Goal: Transaction & Acquisition: Download file/media

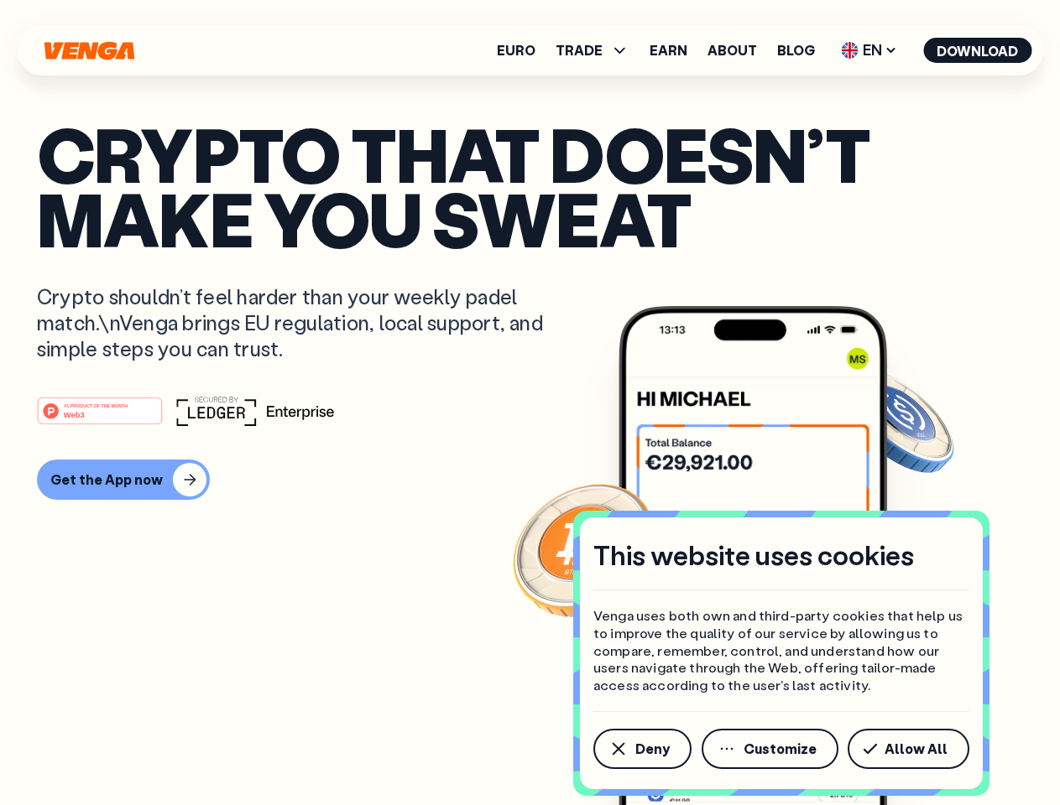
click at [529, 403] on div "#1 PRODUCT OF THE MONTH Web3" at bounding box center [530, 411] width 986 height 30
click at [641, 749] on span "Deny" at bounding box center [652, 748] width 34 height 13
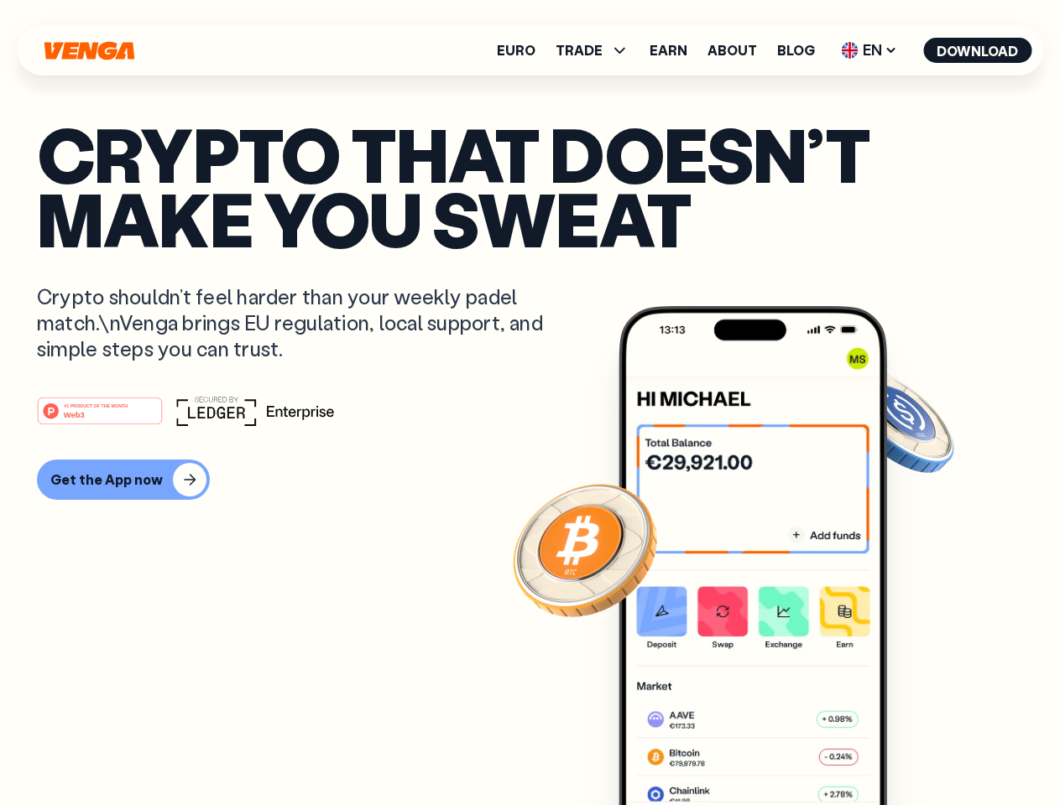
click at [771, 749] on img at bounding box center [752, 587] width 268 height 562
click at [911, 749] on article "Crypto that doesn’t make you sweat Crypto shouldn’t feel harder than your weekl…" at bounding box center [530, 436] width 986 height 629
click at [597, 50] on span "TRADE" at bounding box center [578, 50] width 47 height 13
click at [869, 50] on span "EN" at bounding box center [869, 50] width 68 height 27
click at [977, 50] on button "Download" at bounding box center [977, 50] width 108 height 25
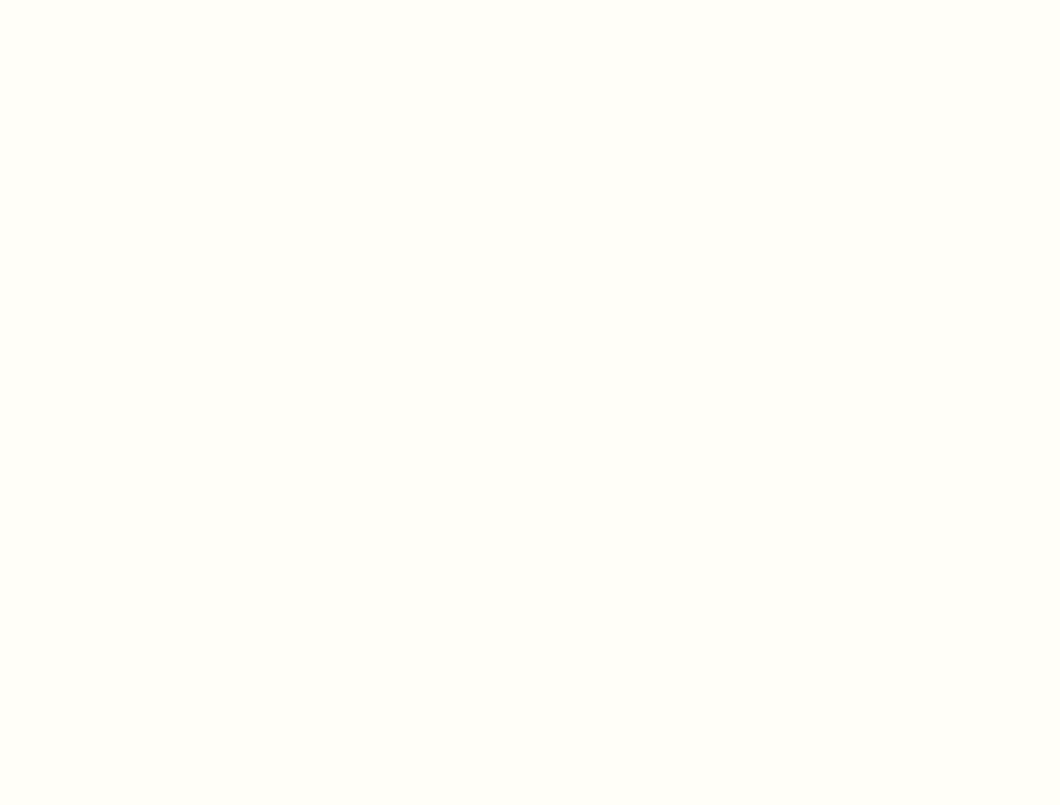
click at [529, 0] on html "This website uses cookies Venga uses both own and third-party cookies that help…" at bounding box center [530, 0] width 1060 height 0
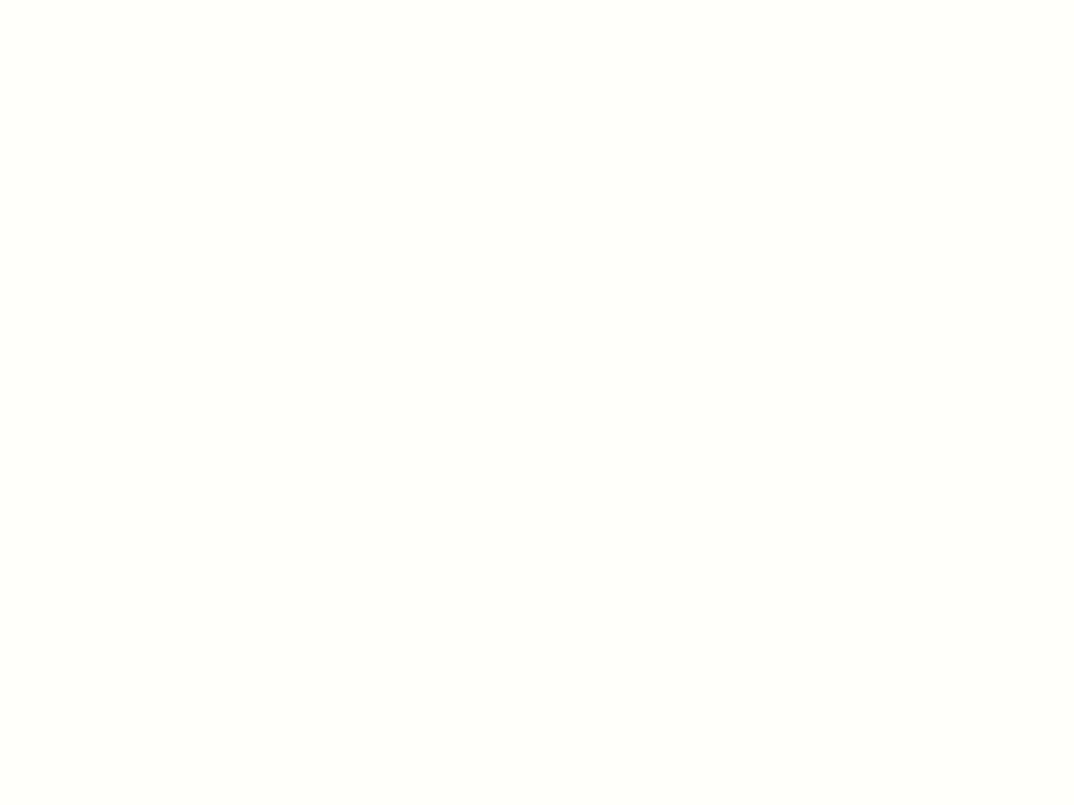
click at [121, 0] on html "This website uses cookies Venga uses both own and third-party cookies that help…" at bounding box center [537, 0] width 1074 height 0
click at [102, 0] on html "This website uses cookies Venga uses both own and third-party cookies that help…" at bounding box center [537, 0] width 1074 height 0
